Goal: Information Seeking & Learning: Understand process/instructions

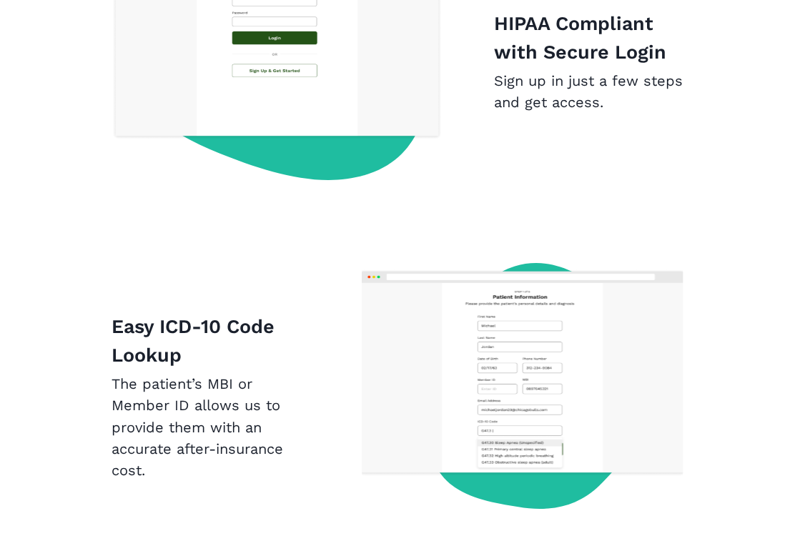
scroll to position [965, 0]
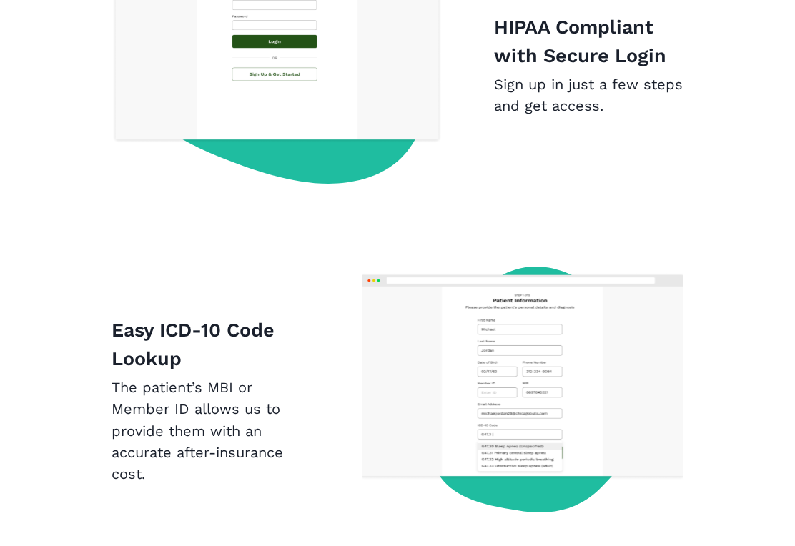
click at [675, 382] on img at bounding box center [523, 400] width 322 height 286
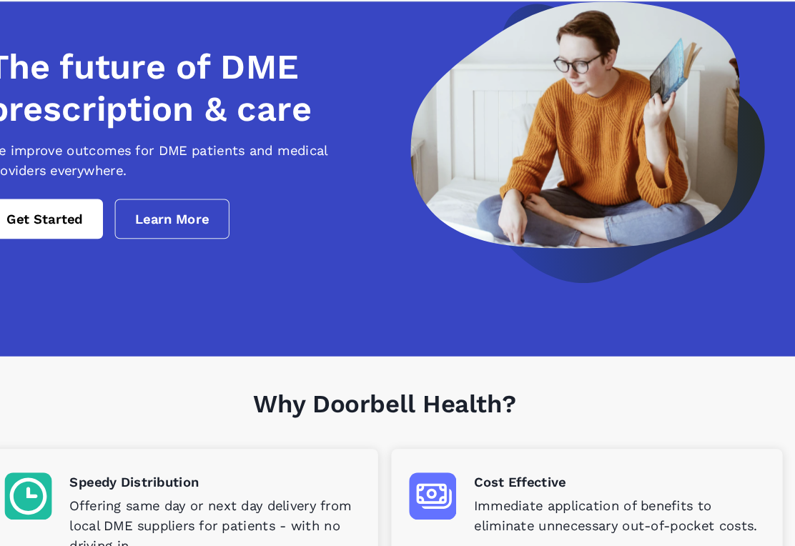
scroll to position [0, 0]
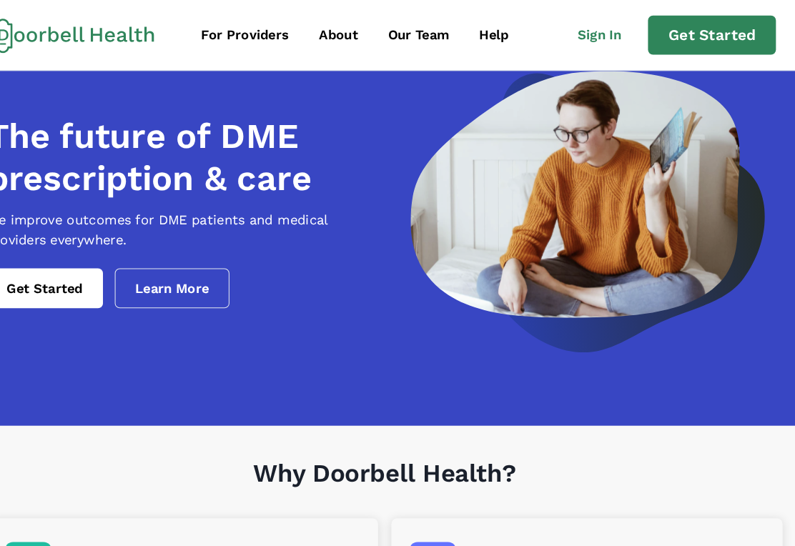
click at [697, 41] on link "Get Started" at bounding box center [714, 34] width 124 height 39
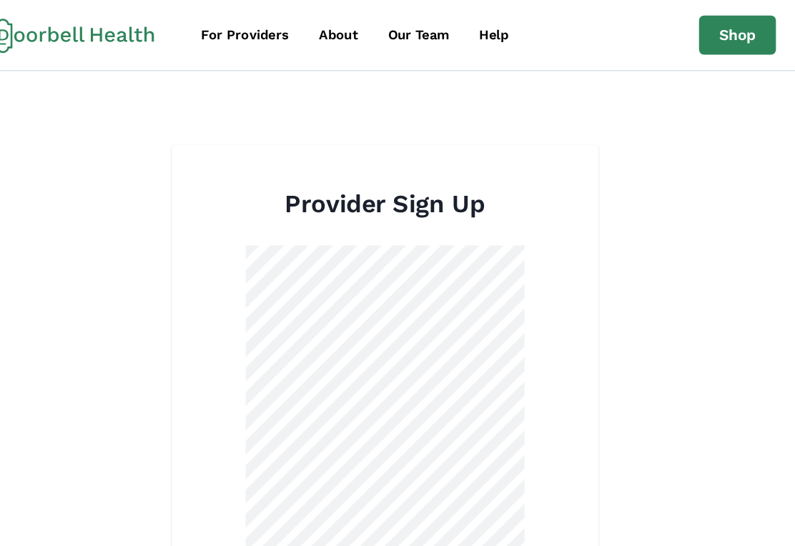
click at [489, 39] on div "Help" at bounding box center [503, 33] width 29 height 19
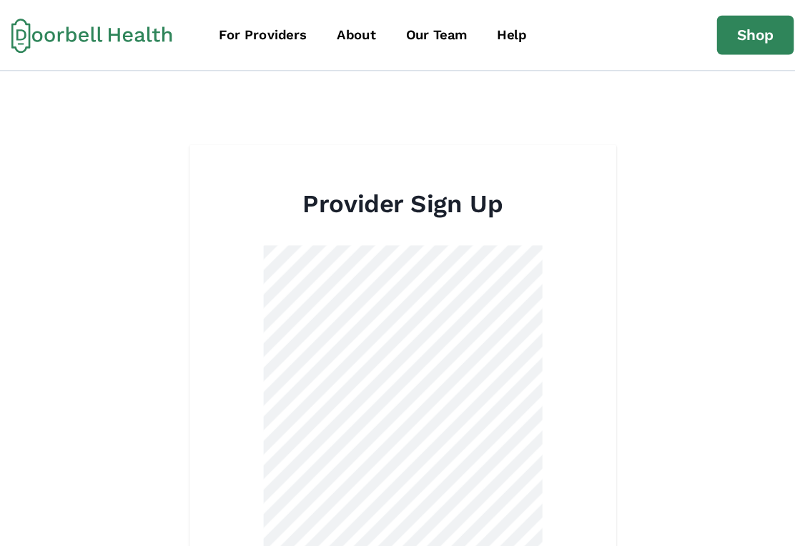
click at [36, 26] on icon at bounding box center [97, 34] width 156 height 34
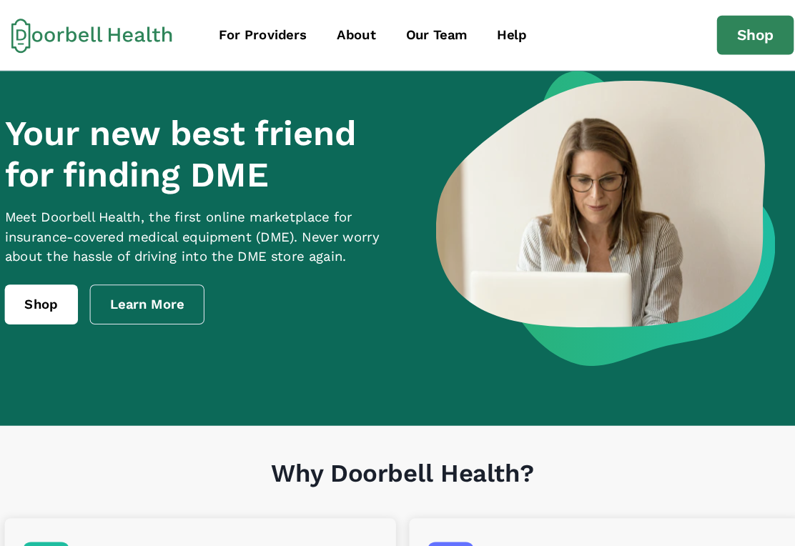
click at [34, 313] on link "Shop" at bounding box center [48, 294] width 71 height 39
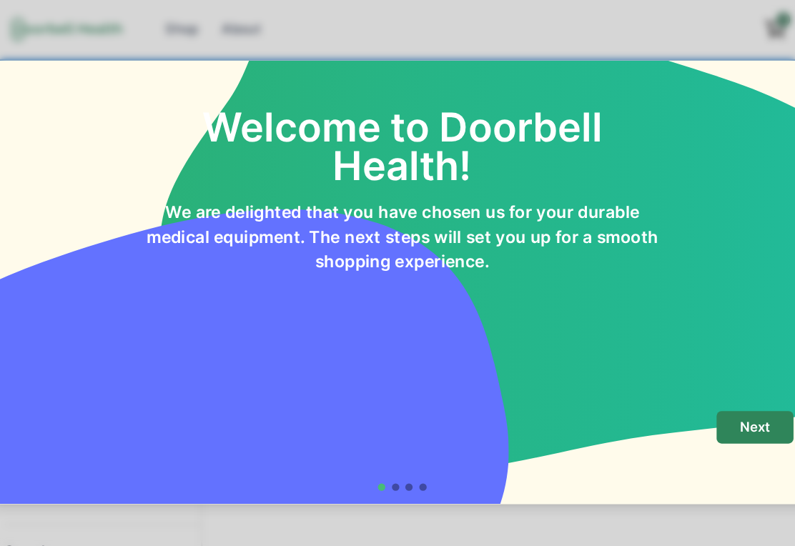
click at [732, 407] on p "Next" at bounding box center [738, 413] width 29 height 16
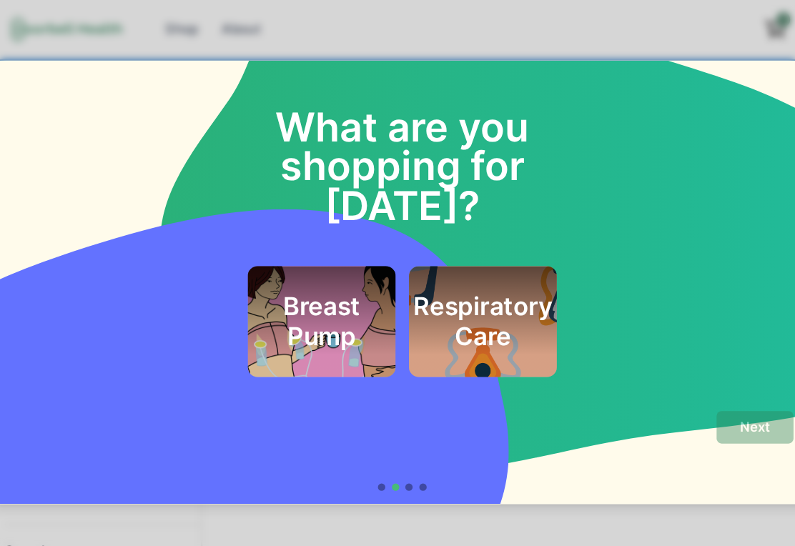
click at [399, 465] on div "Next" at bounding box center [397, 437] width 757 height 78
click at [400, 473] on div at bounding box center [403, 471] width 7 height 7
click at [767, 339] on div "What are you shopping for [DATE]? Breast Pump Respiratory Care" at bounding box center [397, 222] width 795 height 326
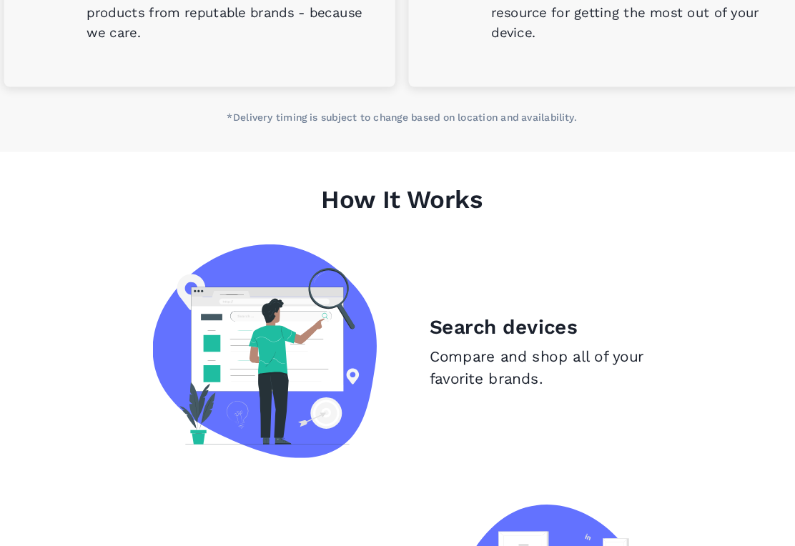
scroll to position [759, 0]
click at [521, 335] on p "Compare and shop all of your favorite brands." at bounding box center [531, 356] width 215 height 43
click at [321, 344] on img at bounding box center [265, 340] width 217 height 207
click at [436, 188] on h1 "How It Works" at bounding box center [397, 209] width 769 height 58
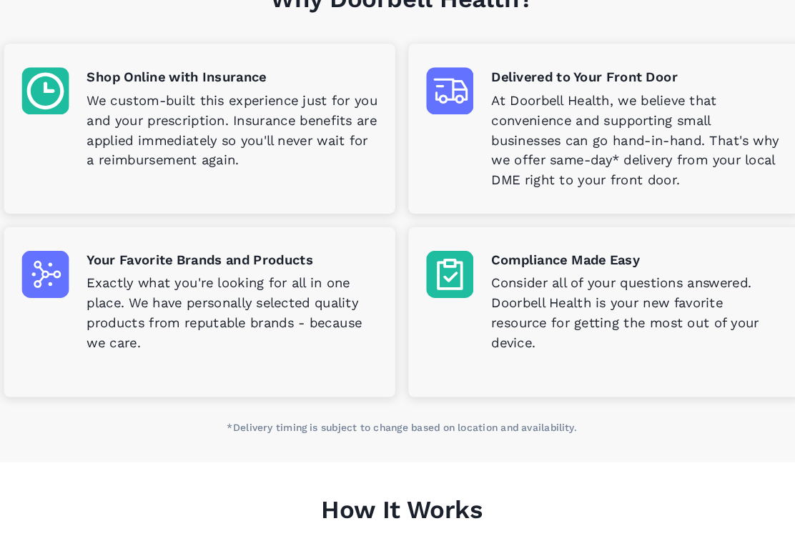
scroll to position [441, 0]
